Goal: Task Accomplishment & Management: Manage account settings

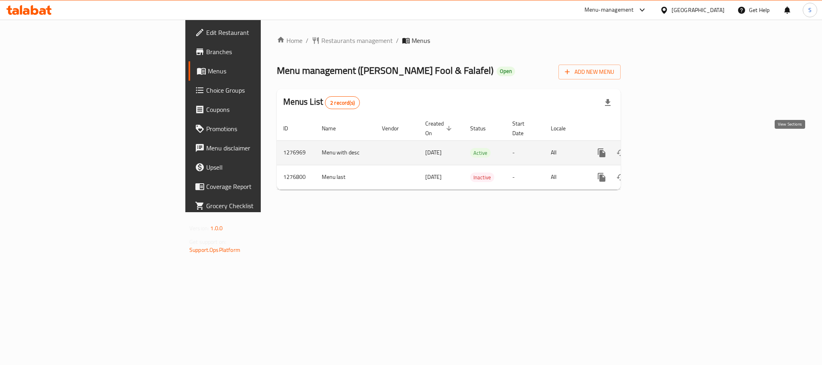
click at [669, 143] on link "enhanced table" at bounding box center [659, 152] width 19 height 19
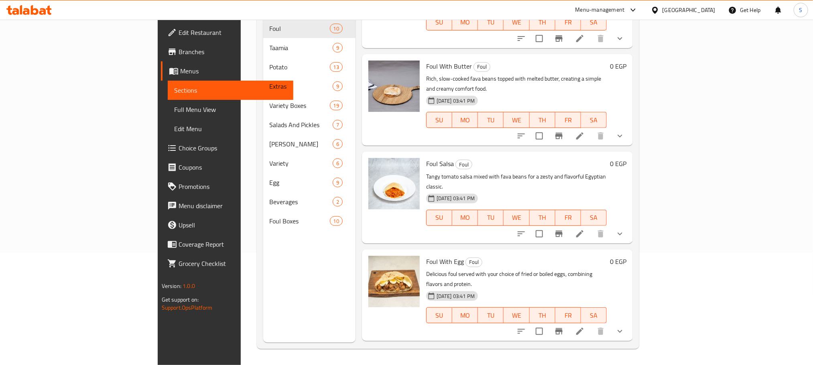
scroll to position [531, 0]
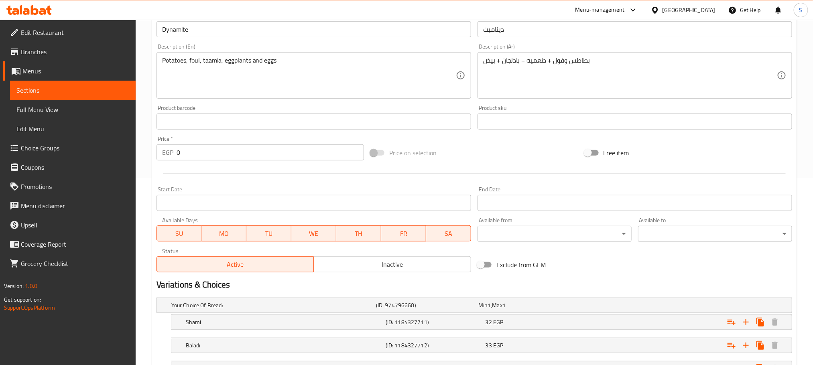
scroll to position [256, 0]
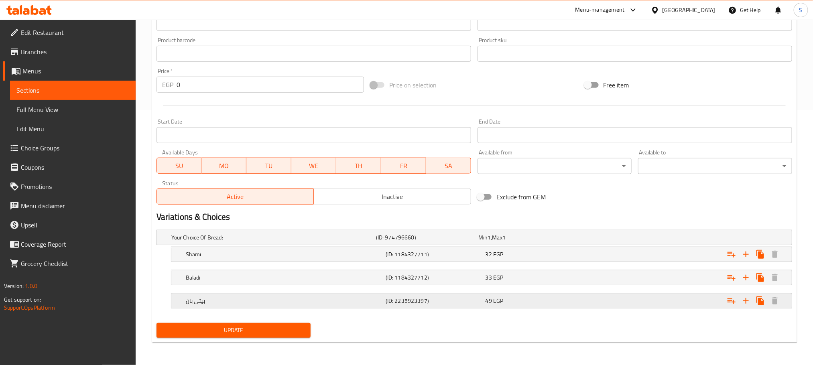
click at [309, 242] on h5 "بيتى بان" at bounding box center [271, 238] width 201 height 8
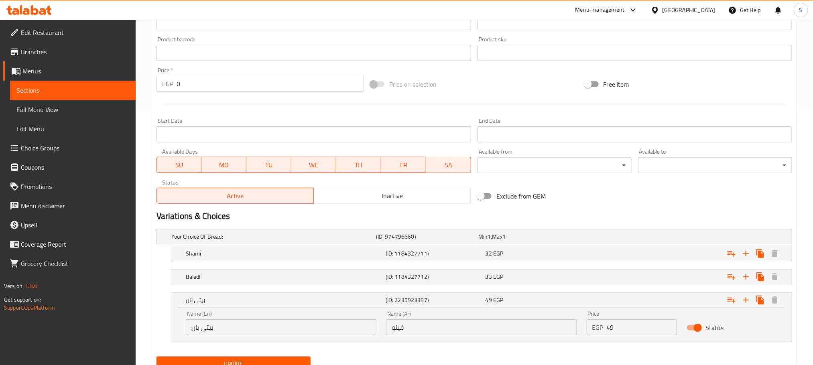
scroll to position [291, 0]
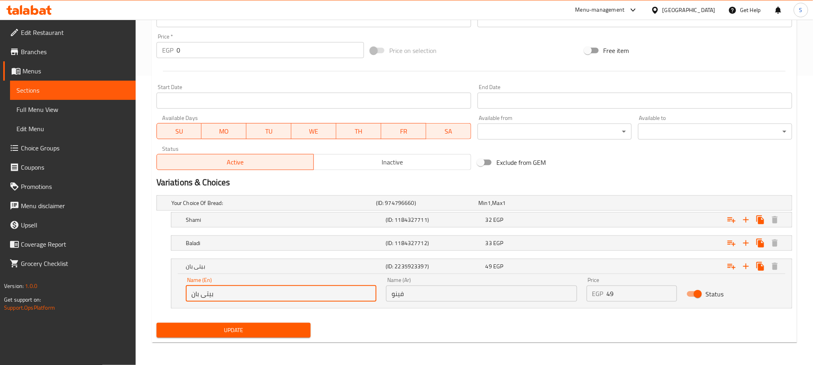
drag, startPoint x: 222, startPoint y: 299, endPoint x: 176, endPoint y: 301, distance: 45.8
click at [176, 301] on div "Name (En) بيتى بان Name (En) Name (Ar) فينو Name (Ar) Price EGP 49 Price Status" at bounding box center [481, 291] width 620 height 34
drag, startPoint x: 237, startPoint y: 293, endPoint x: 173, endPoint y: 292, distance: 63.8
click at [173, 292] on div "Name (En) بيتى بان Name (En) Name (Ar) فينو Name (Ar) Price EGP 49 Price Status" at bounding box center [481, 291] width 620 height 34
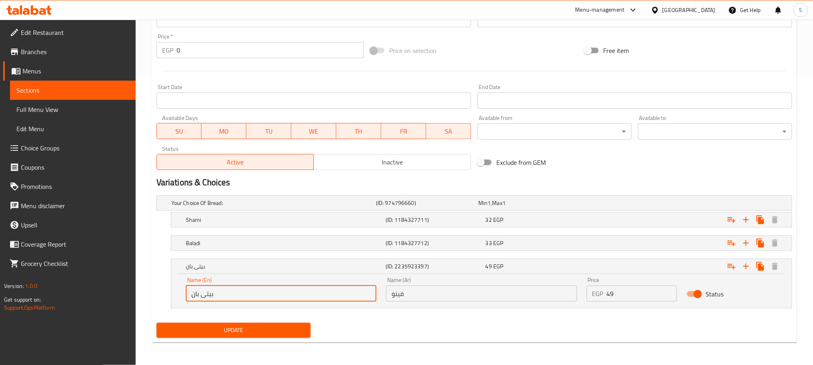
type input "ب"
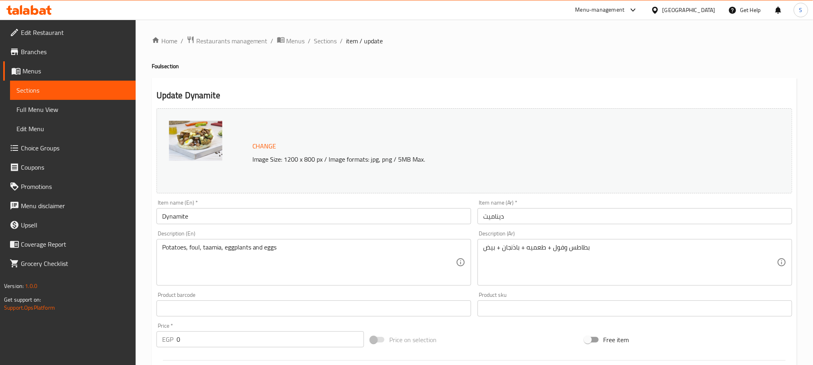
scroll to position [256, 0]
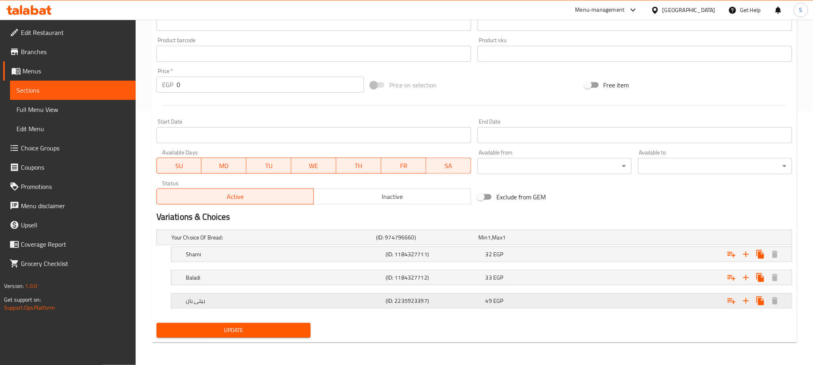
click at [296, 242] on h5 "بيتى بان" at bounding box center [271, 238] width 201 height 8
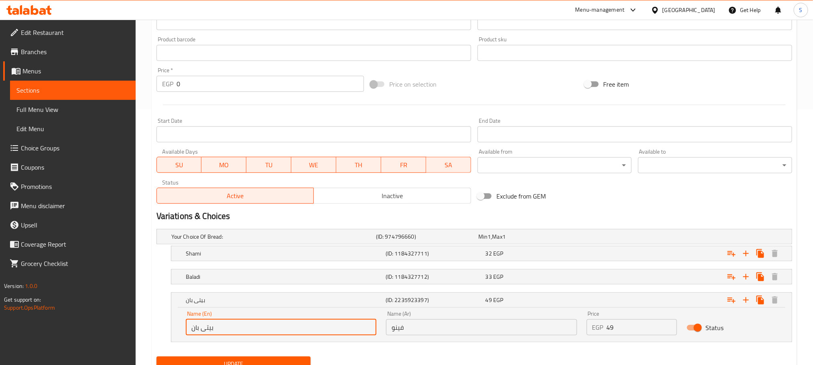
drag, startPoint x: 224, startPoint y: 325, endPoint x: 191, endPoint y: 330, distance: 34.1
click at [191, 330] on input "بيتى بان" at bounding box center [281, 327] width 191 height 16
click at [226, 333] on input "بيتى بان" at bounding box center [281, 327] width 191 height 16
click at [233, 329] on input "بيتى بان" at bounding box center [281, 327] width 191 height 16
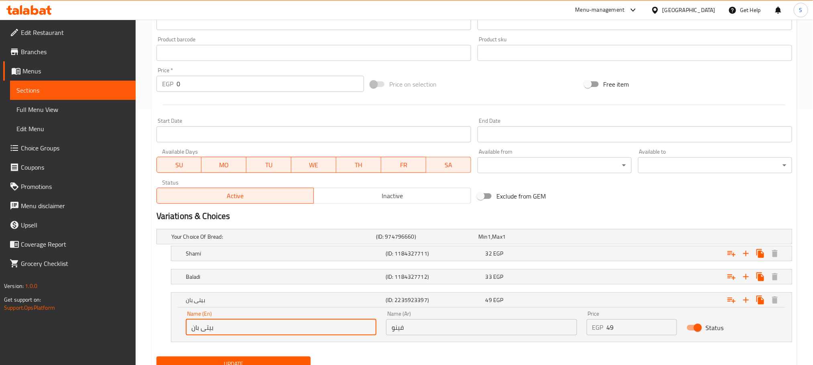
click at [233, 329] on input "بيتى بان" at bounding box center [281, 327] width 191 height 16
paste input "petit pain"
click at [195, 327] on input "petit pain" at bounding box center [281, 327] width 191 height 16
click at [208, 330] on input "Petit pain" at bounding box center [281, 327] width 191 height 16
click at [232, 329] on input "Petit Pain" at bounding box center [281, 327] width 191 height 16
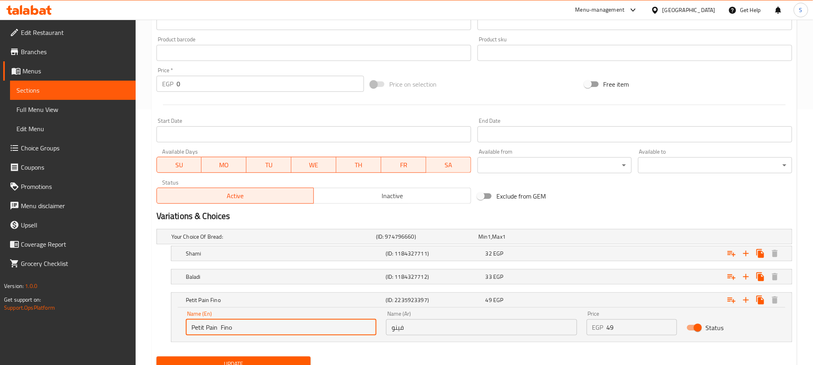
type input "Petit Pain Fino"
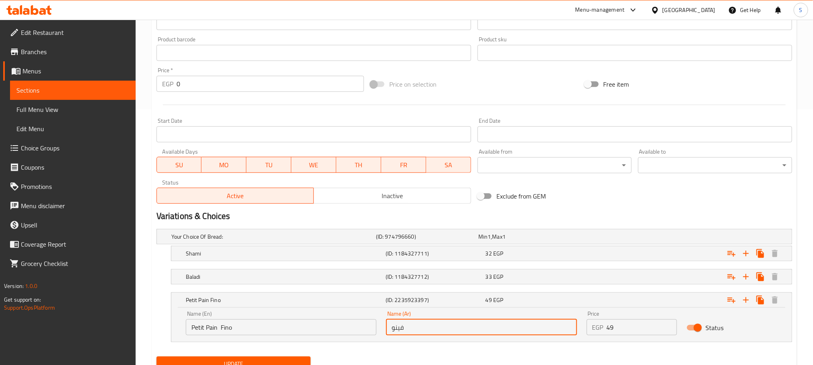
click at [423, 332] on input "فينو" at bounding box center [481, 327] width 191 height 16
paste input "بيتي بان"
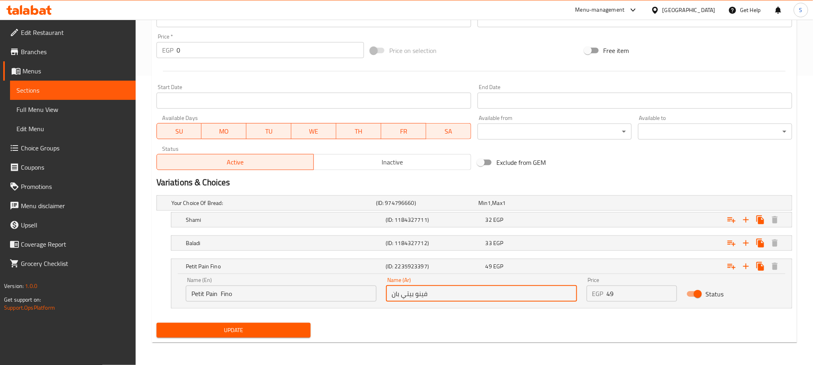
type input "فينو بيتي بان"
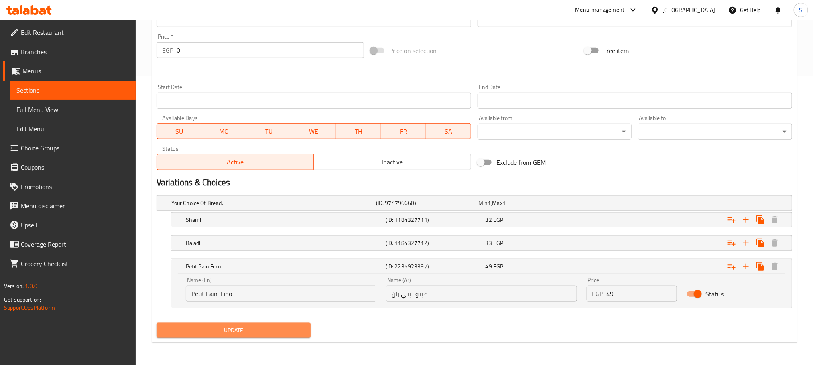
click at [289, 327] on span "Update" at bounding box center [233, 330] width 141 height 10
click at [271, 323] on button "Update" at bounding box center [234, 330] width 154 height 15
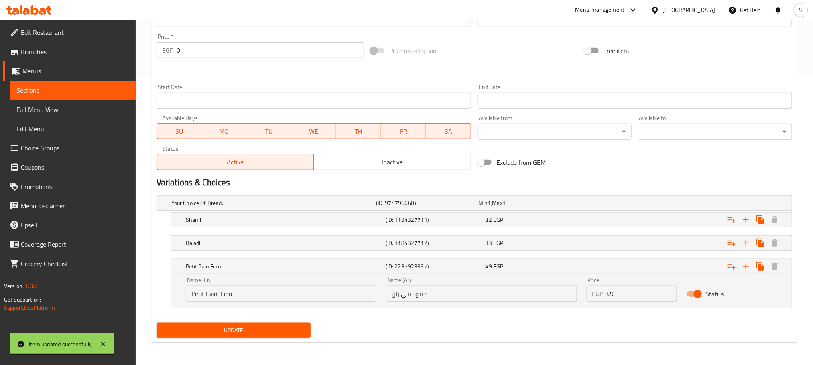
click at [711, 7] on div "[GEOGRAPHIC_DATA]" at bounding box center [689, 10] width 53 height 9
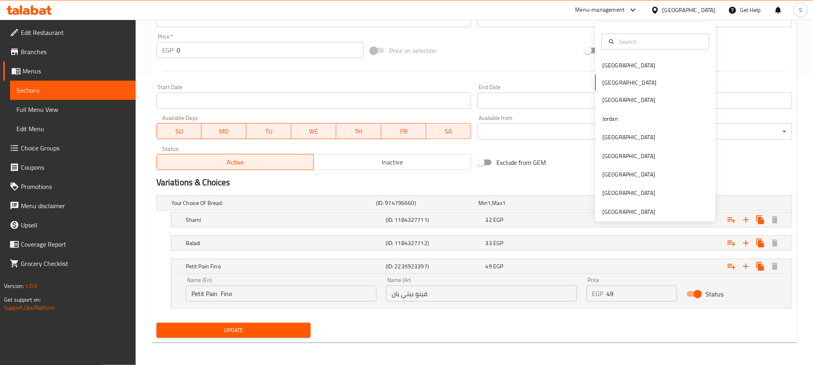
click at [613, 84] on div "Bahrain Egypt Iraq Jordan Kuwait Oman Qatar Saudi Arabia United Arab Emirates" at bounding box center [655, 138] width 120 height 165
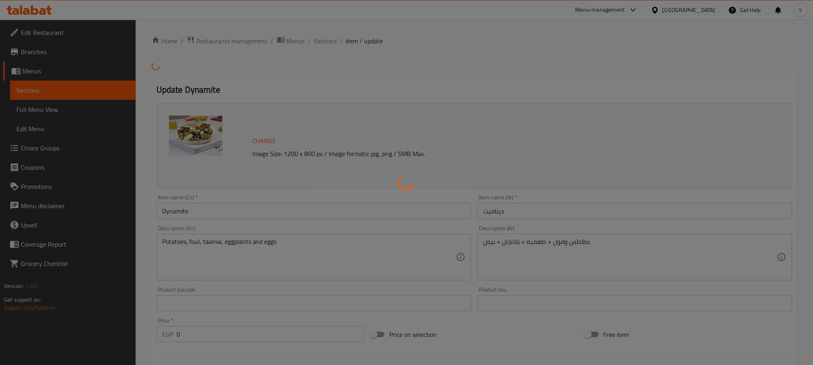
click at [34, 108] on div at bounding box center [406, 182] width 813 height 365
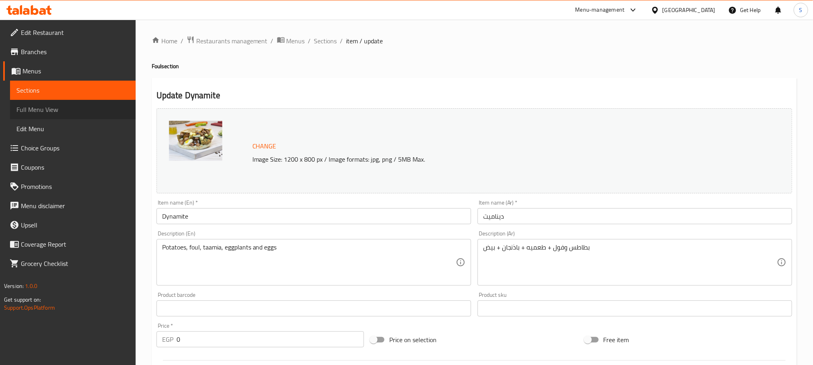
click at [34, 108] on span "Full Menu View" at bounding box center [72, 110] width 113 height 10
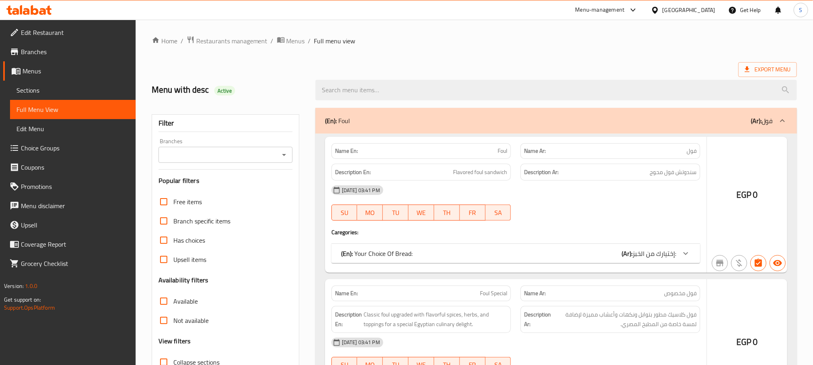
click at [517, 53] on div at bounding box center [406, 182] width 813 height 365
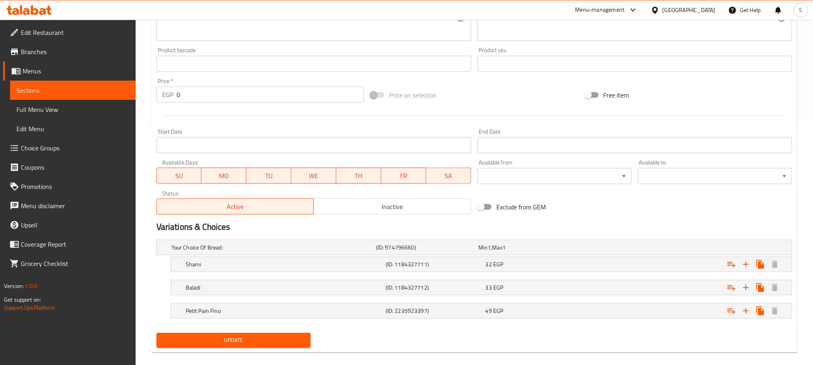
scroll to position [248, 0]
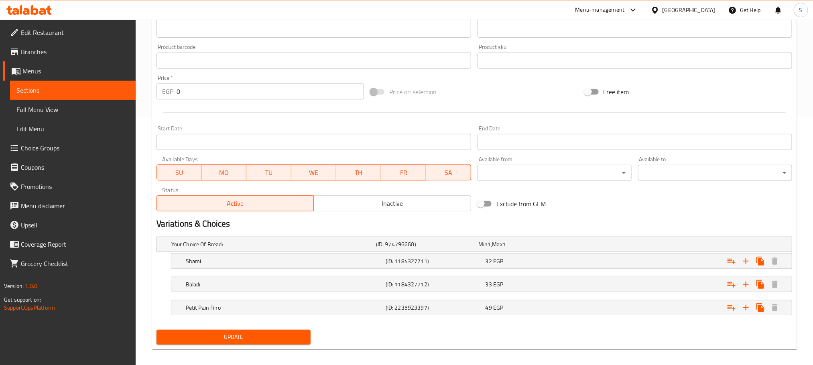
drag, startPoint x: 810, startPoint y: 268, endPoint x: 821, endPoint y: 265, distance: 11.6
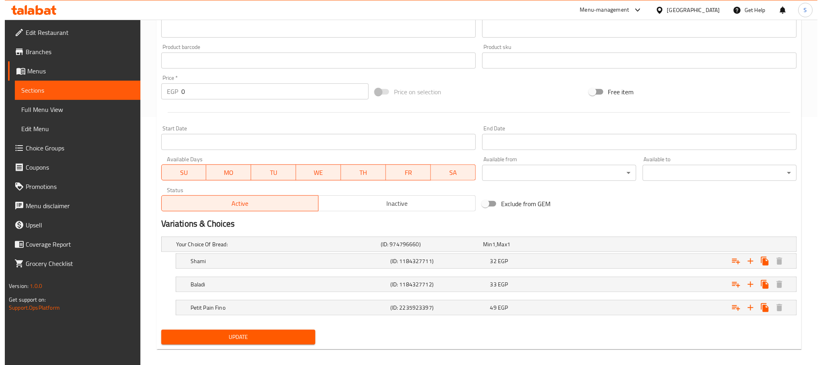
scroll to position [0, 0]
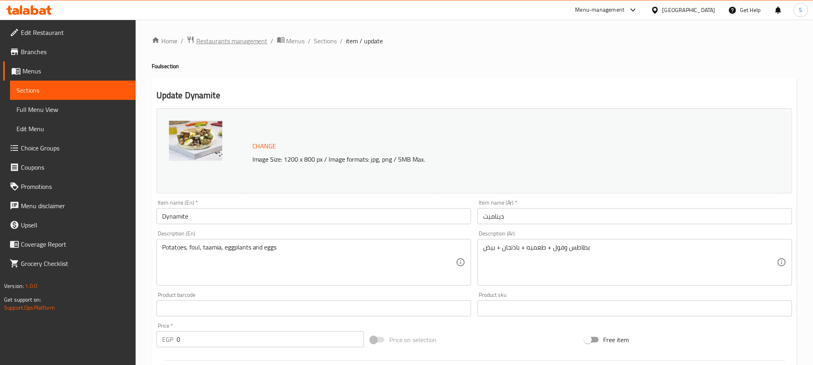
click at [215, 42] on span "Restaurants management" at bounding box center [231, 41] width 71 height 10
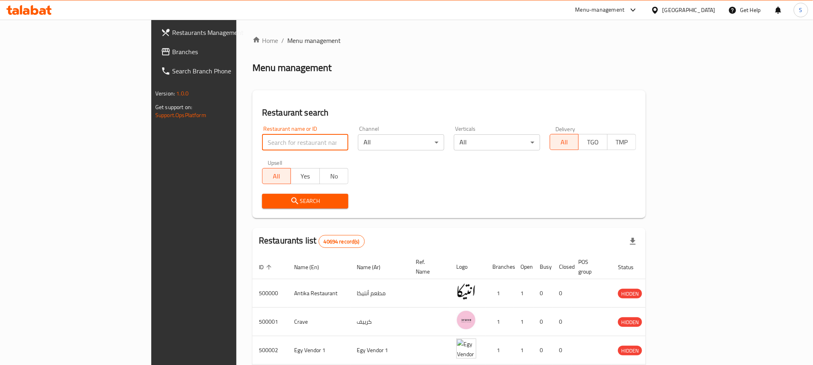
click at [262, 146] on input "search" at bounding box center [305, 142] width 86 height 16
paste input "654470"
type input "654470"
click button "Search" at bounding box center [305, 201] width 86 height 15
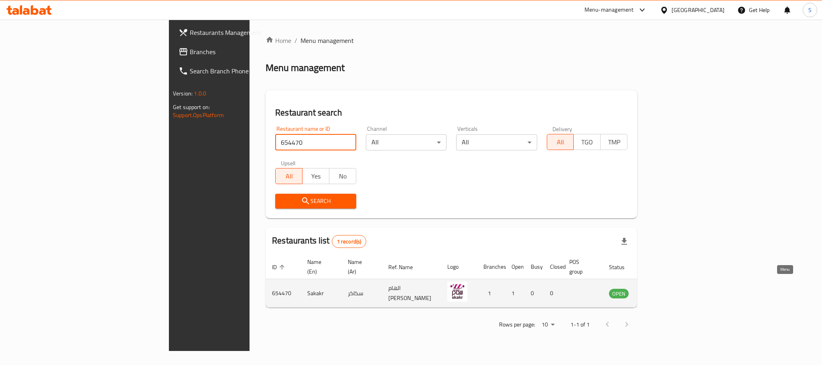
click at [661, 289] on icon "enhanced table" at bounding box center [656, 294] width 10 height 10
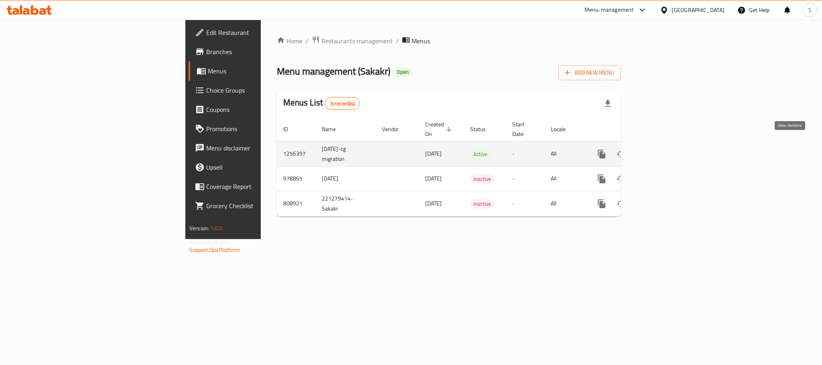
click at [669, 151] on link "enhanced table" at bounding box center [659, 153] width 19 height 19
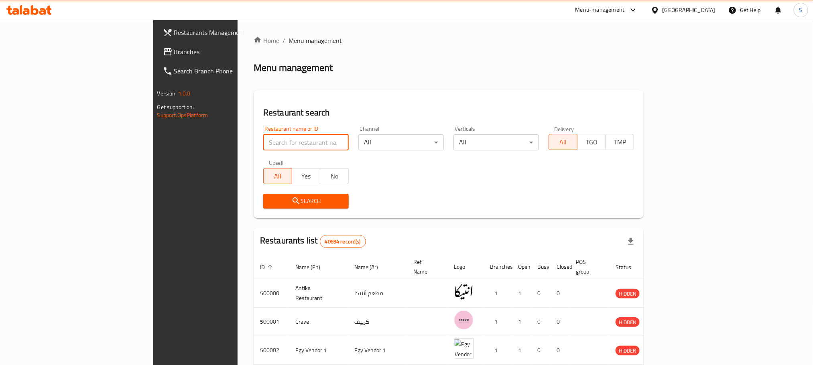
click at [263, 139] on input "search" at bounding box center [305, 142] width 85 height 16
paste input "654470"
type input "654470"
click button "Search" at bounding box center [305, 201] width 85 height 15
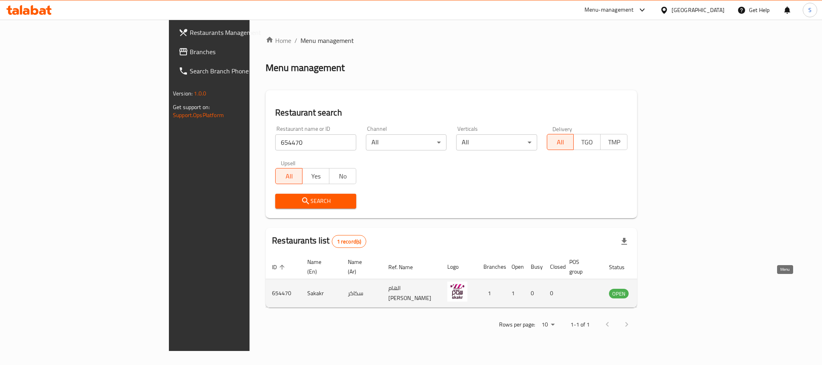
click at [661, 289] on icon "enhanced table" at bounding box center [656, 294] width 10 height 10
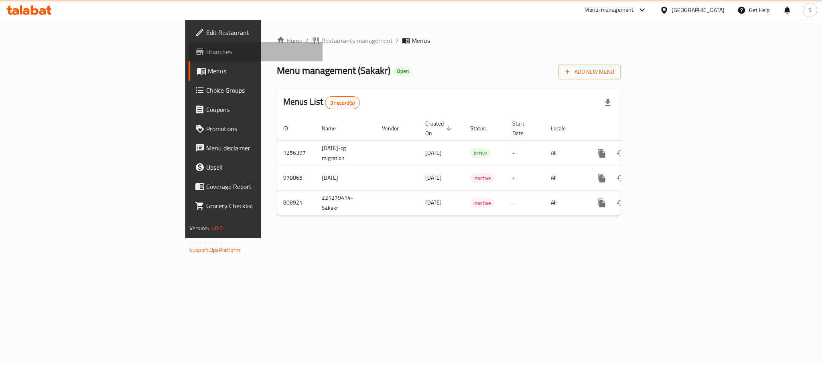
click at [206, 47] on span "Branches" at bounding box center [261, 52] width 110 height 10
